Goal: Information Seeking & Learning: Learn about a topic

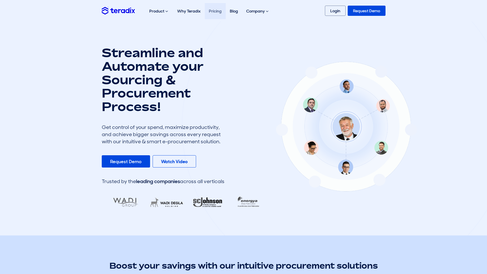
click at [218, 10] on link "Pricing" at bounding box center [215, 11] width 21 height 16
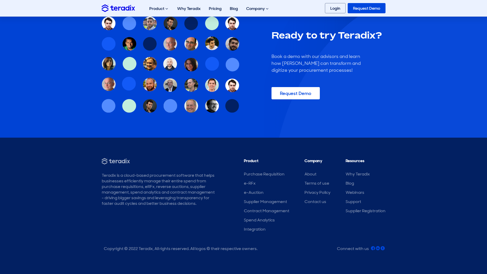
scroll to position [471, 0]
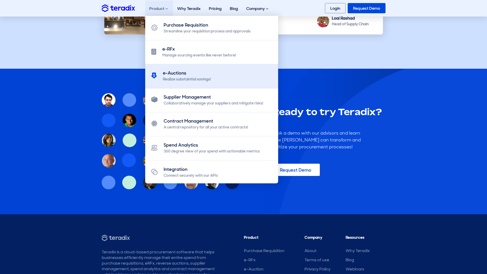
click at [197, 75] on div "e-Auctions" at bounding box center [187, 73] width 48 height 7
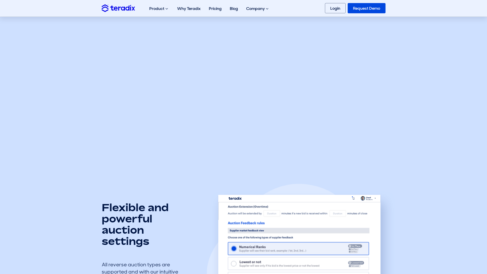
scroll to position [358, 0]
